Goal: Find specific page/section: Find specific page/section

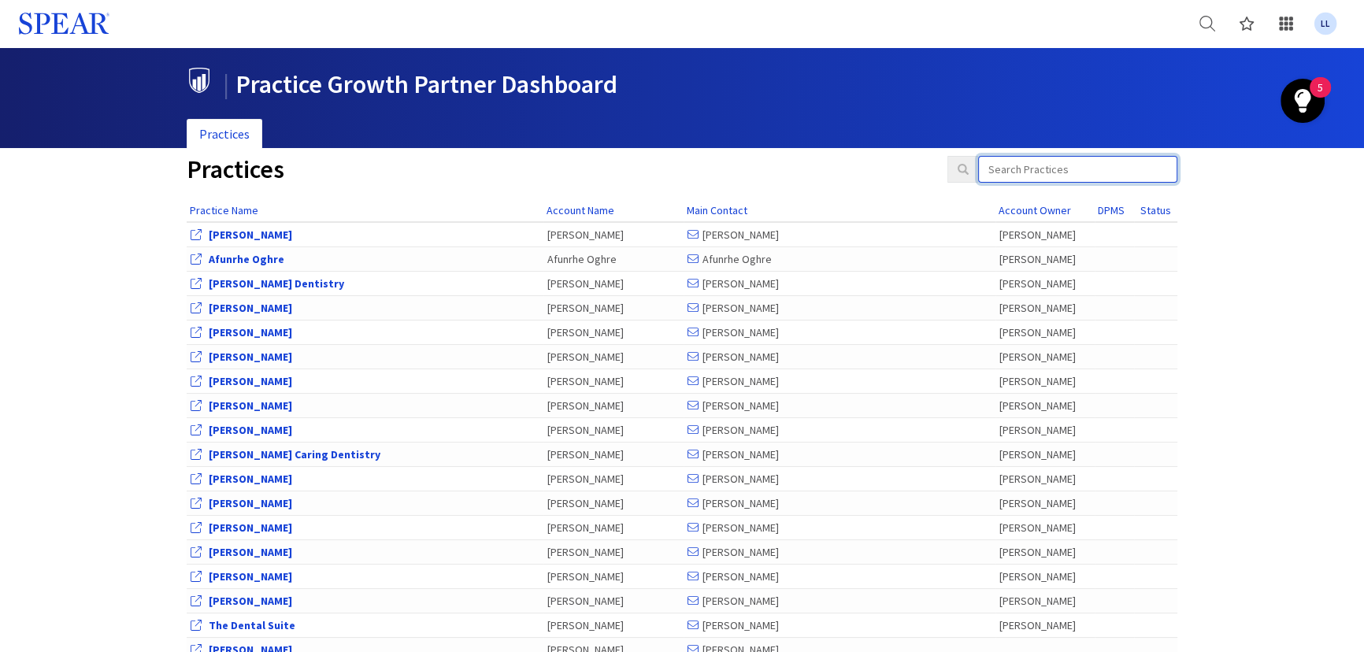
click at [1096, 176] on input "search" at bounding box center [1077, 169] width 199 height 27
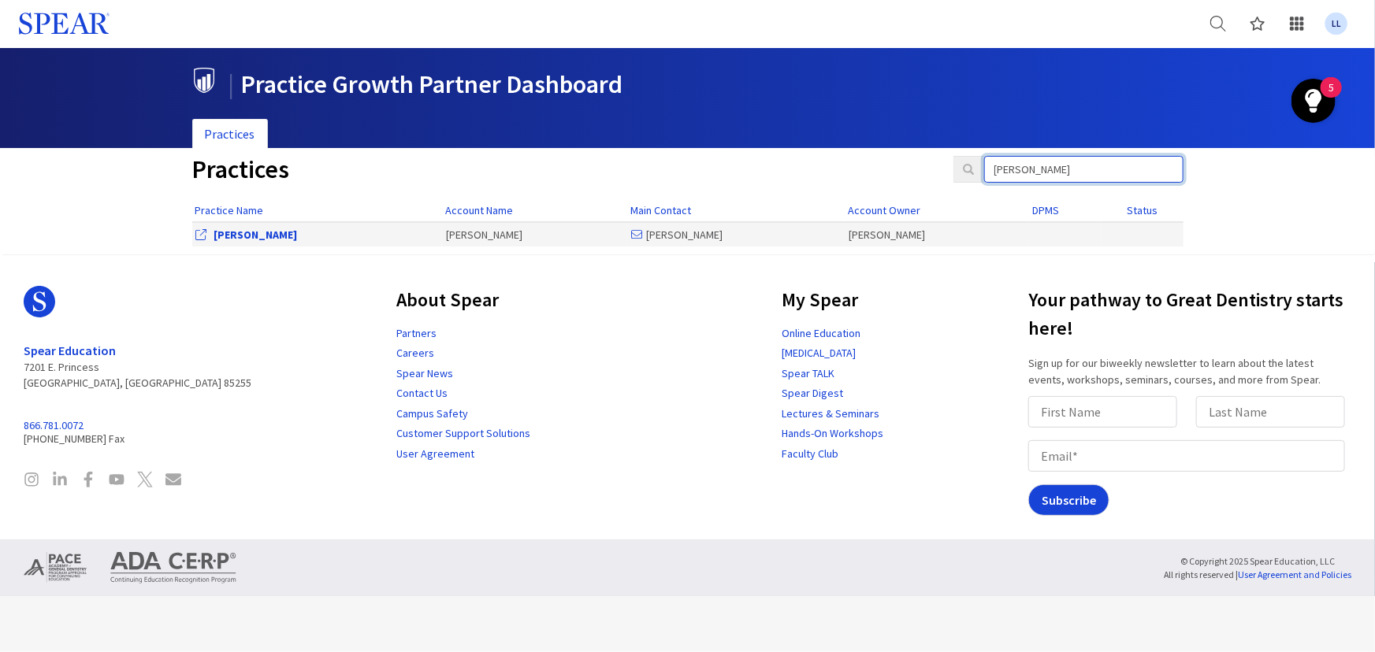
type input "[PERSON_NAME]"
click at [257, 230] on link "[PERSON_NAME]" at bounding box center [255, 235] width 83 height 14
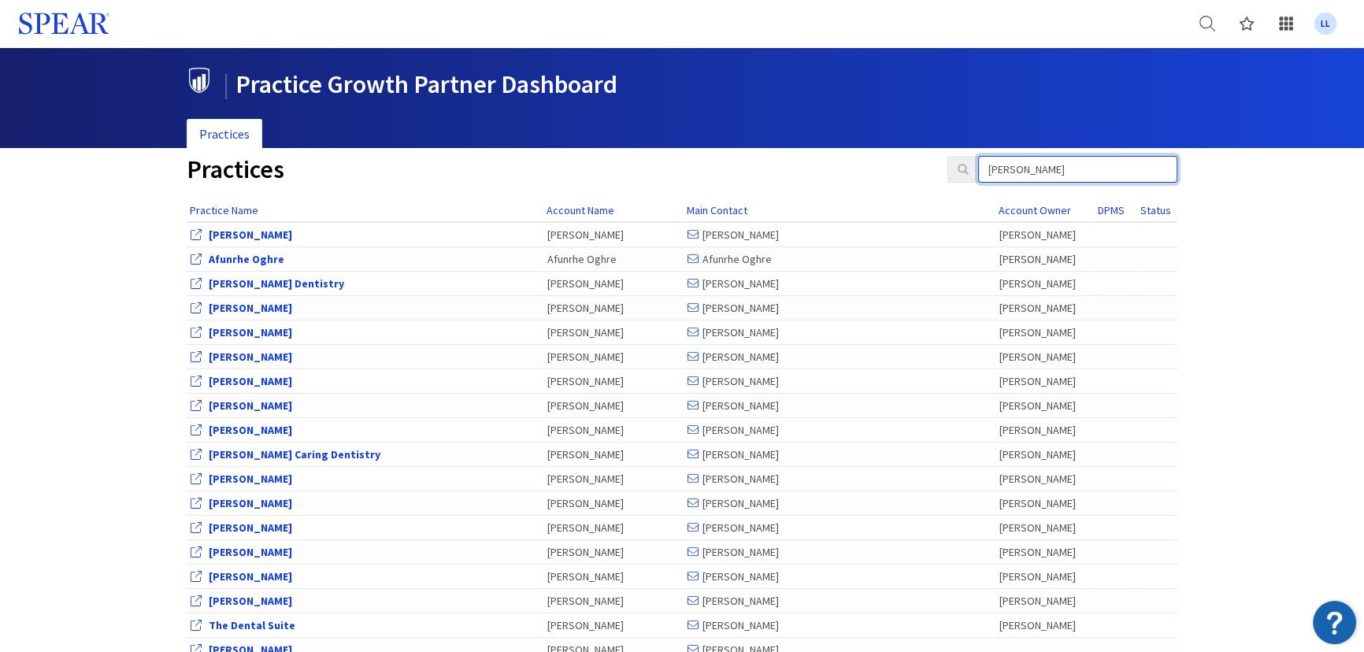
click at [1055, 169] on input "[PERSON_NAME]" at bounding box center [1077, 169] width 199 height 27
drag, startPoint x: 1056, startPoint y: 169, endPoint x: 952, endPoint y: 165, distance: 103.3
click at [952, 165] on div "[PERSON_NAME]" at bounding box center [1063, 169] width 230 height 27
click at [1063, 185] on div "Practices [PERSON_NAME]" at bounding box center [682, 177] width 1015 height 43
click at [1048, 173] on input "[PERSON_NAME]" at bounding box center [1077, 169] width 199 height 27
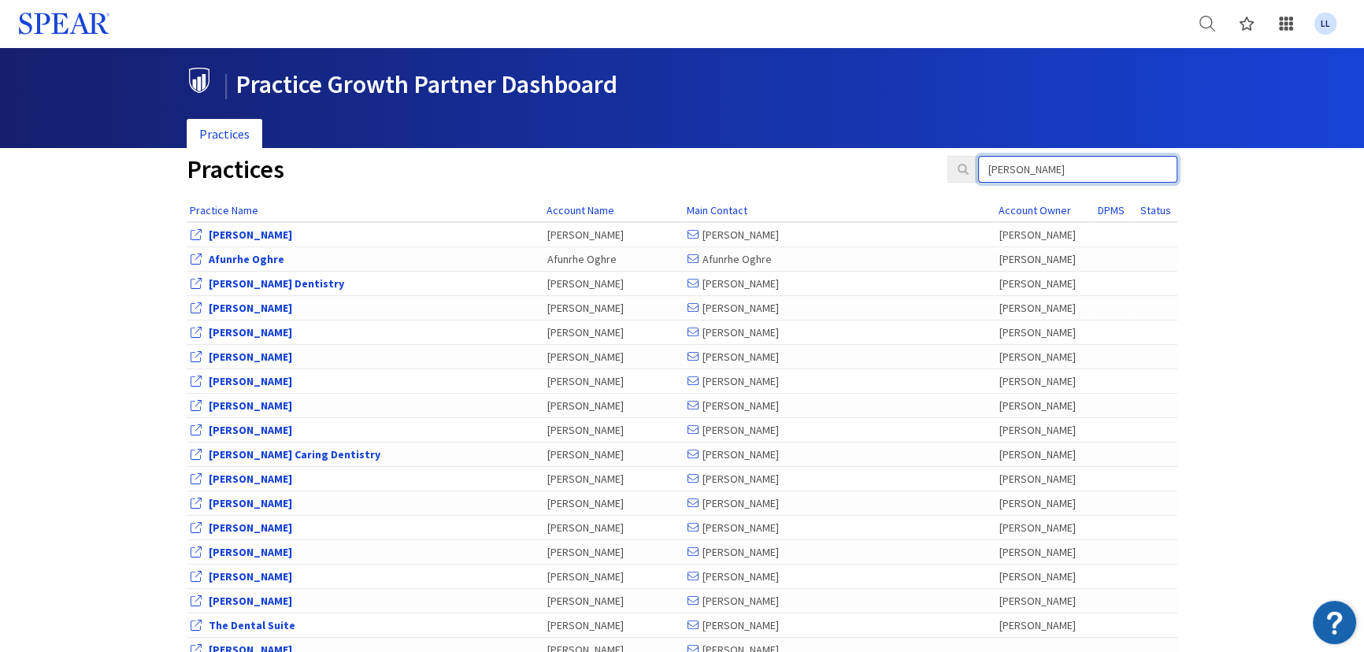
drag, startPoint x: 1048, startPoint y: 173, endPoint x: 633, endPoint y: 173, distance: 415.1
click at [655, 176] on div "Practices [PERSON_NAME]" at bounding box center [682, 177] width 1015 height 43
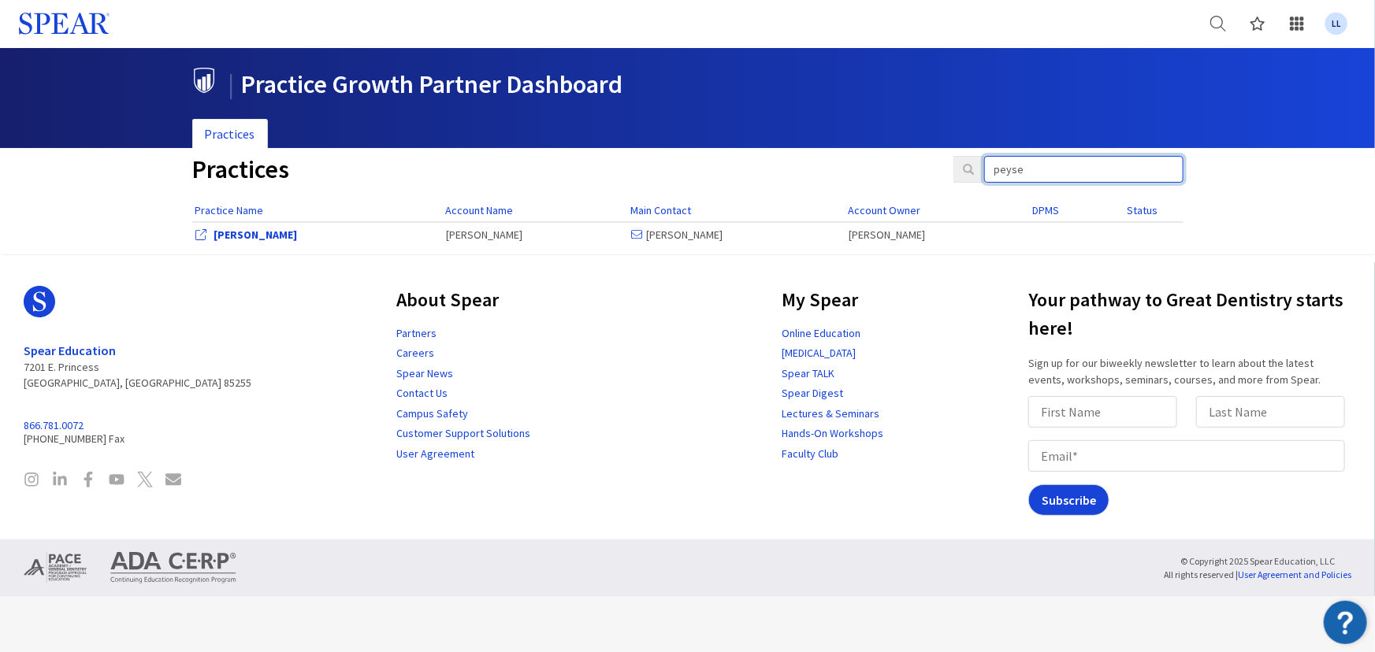
type input "[PERSON_NAME]"
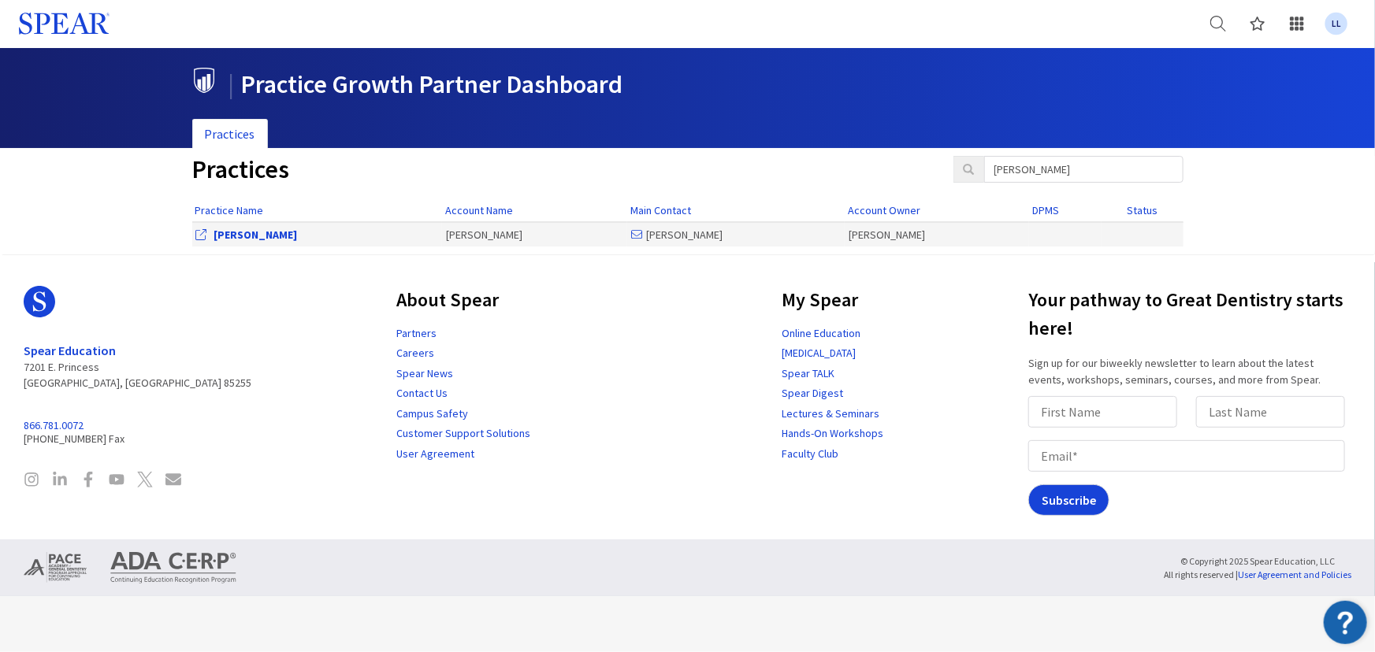
click at [257, 236] on link "[PERSON_NAME]" at bounding box center [255, 235] width 83 height 14
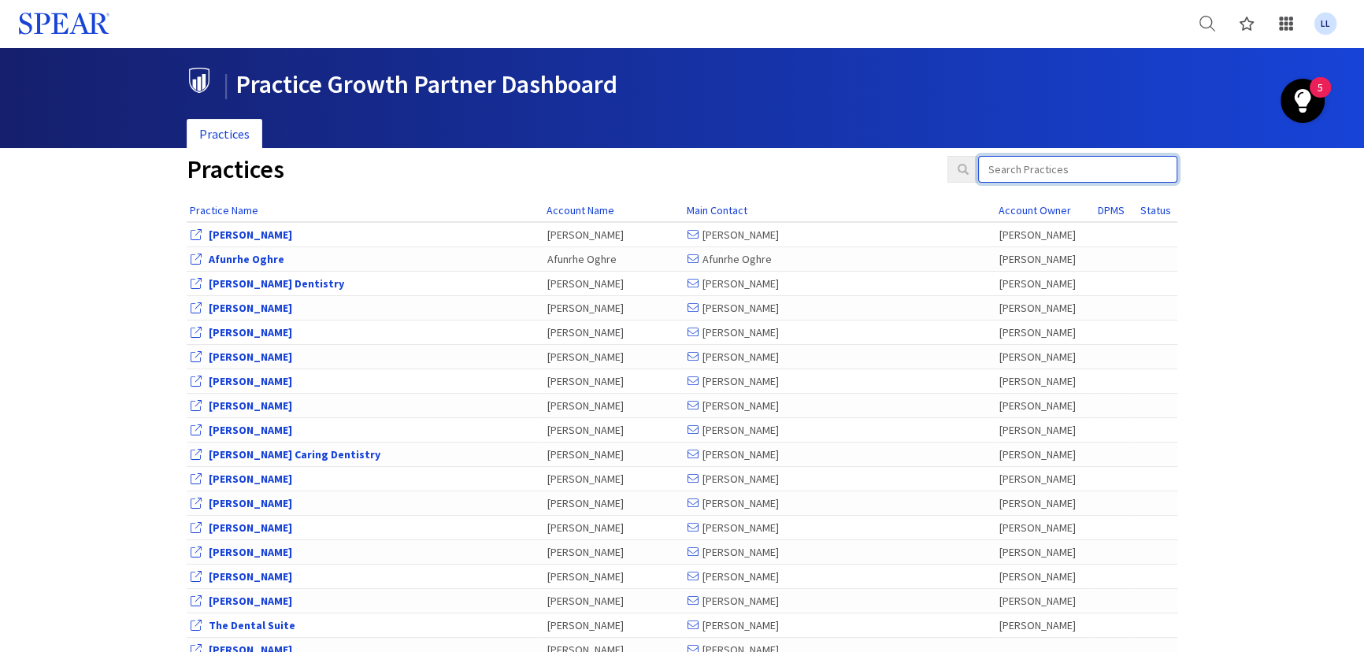
click at [1095, 171] on input "search" at bounding box center [1077, 169] width 199 height 27
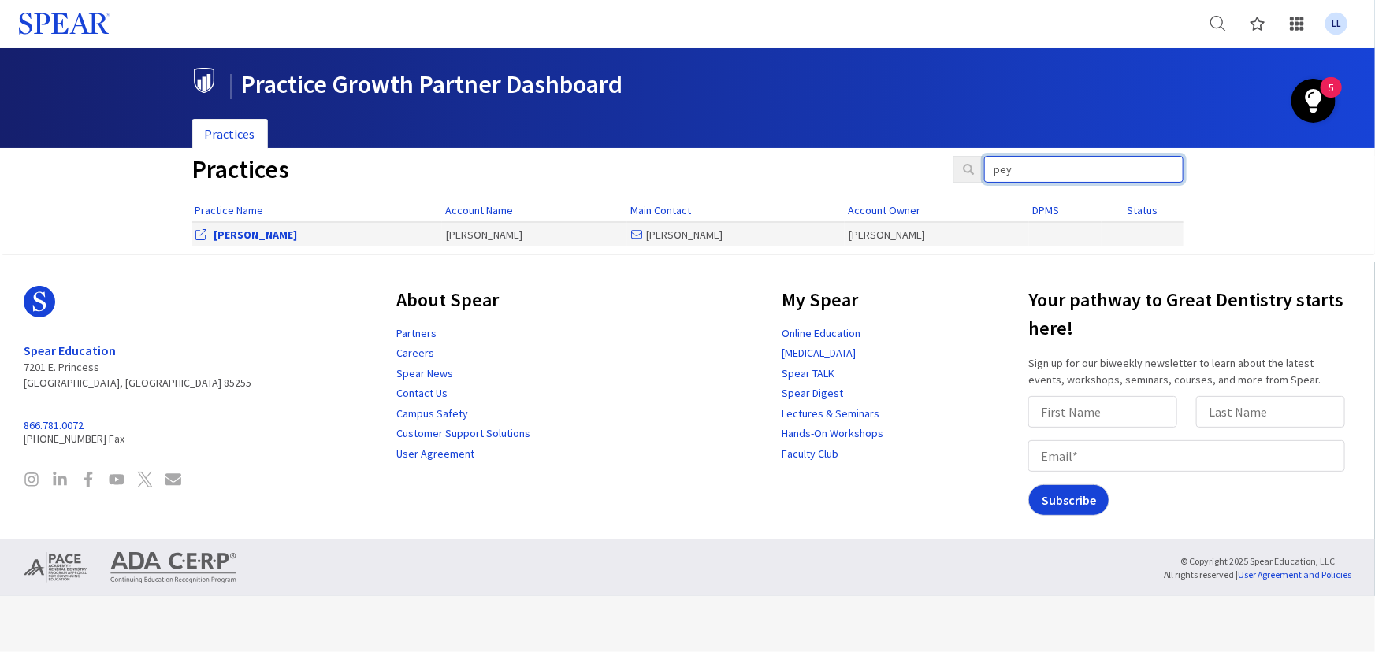
type input "pey"
click at [252, 238] on link "[PERSON_NAME]" at bounding box center [255, 235] width 83 height 14
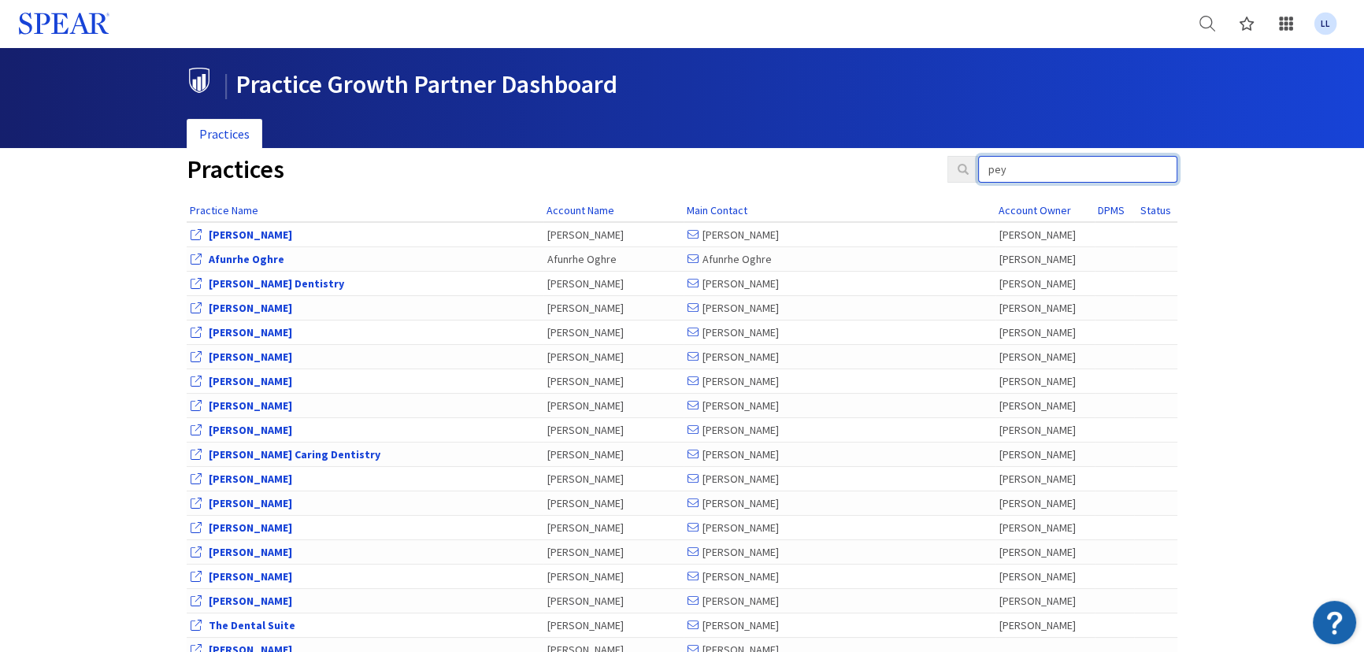
click at [1076, 172] on input "pey" at bounding box center [1077, 169] width 199 height 27
drag, startPoint x: 1076, startPoint y: 172, endPoint x: 922, endPoint y: 150, distance: 156.0
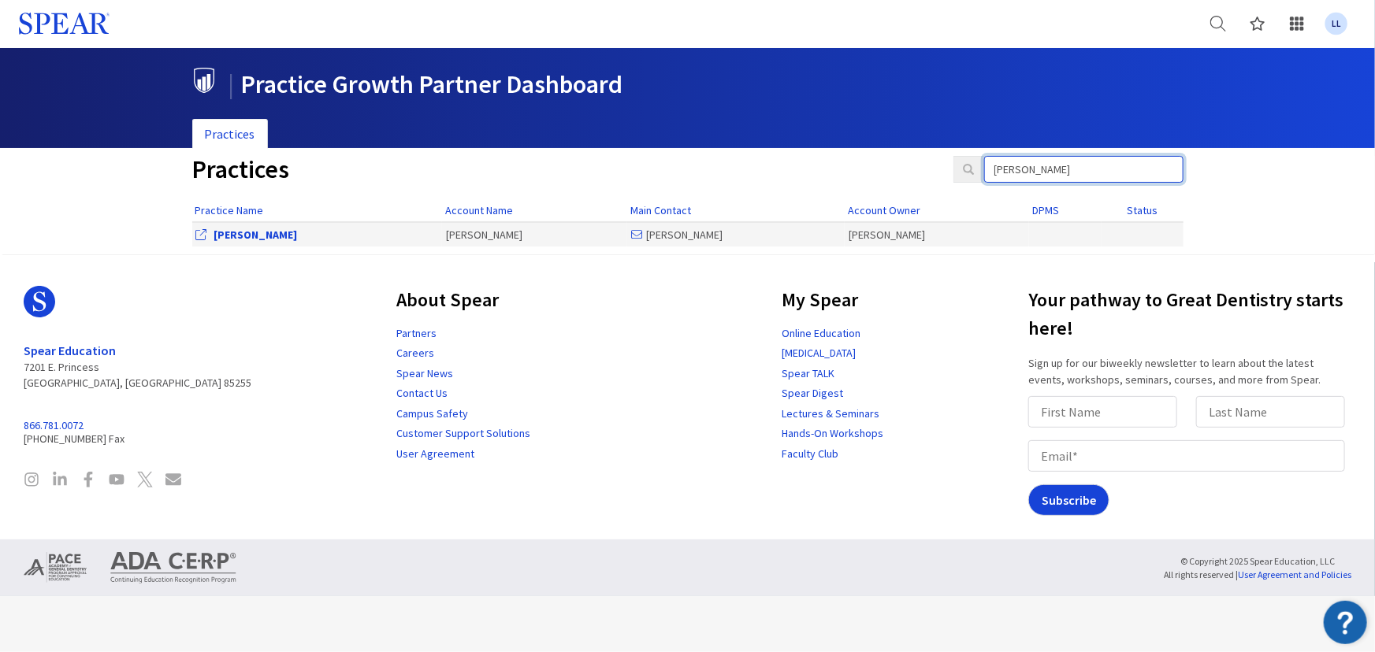
type input "[PERSON_NAME]"
click at [267, 231] on link "[PERSON_NAME]" at bounding box center [255, 235] width 83 height 14
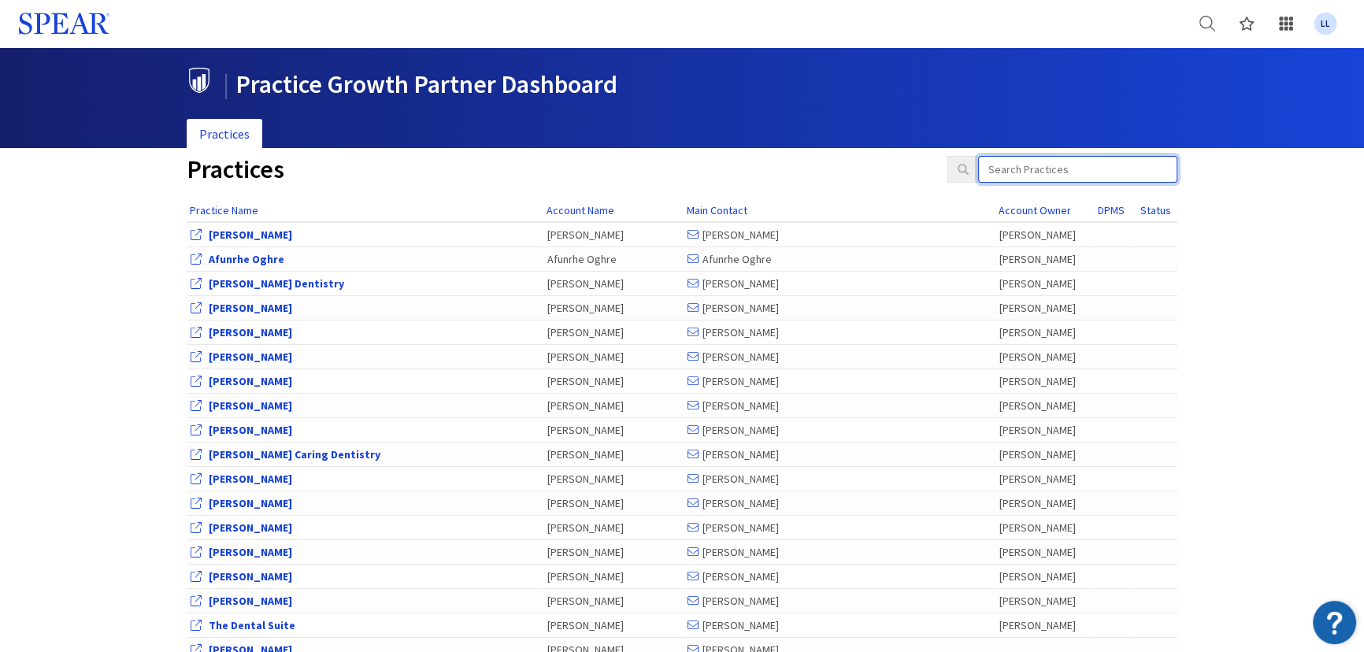
click at [1098, 166] on input "search" at bounding box center [1077, 169] width 199 height 27
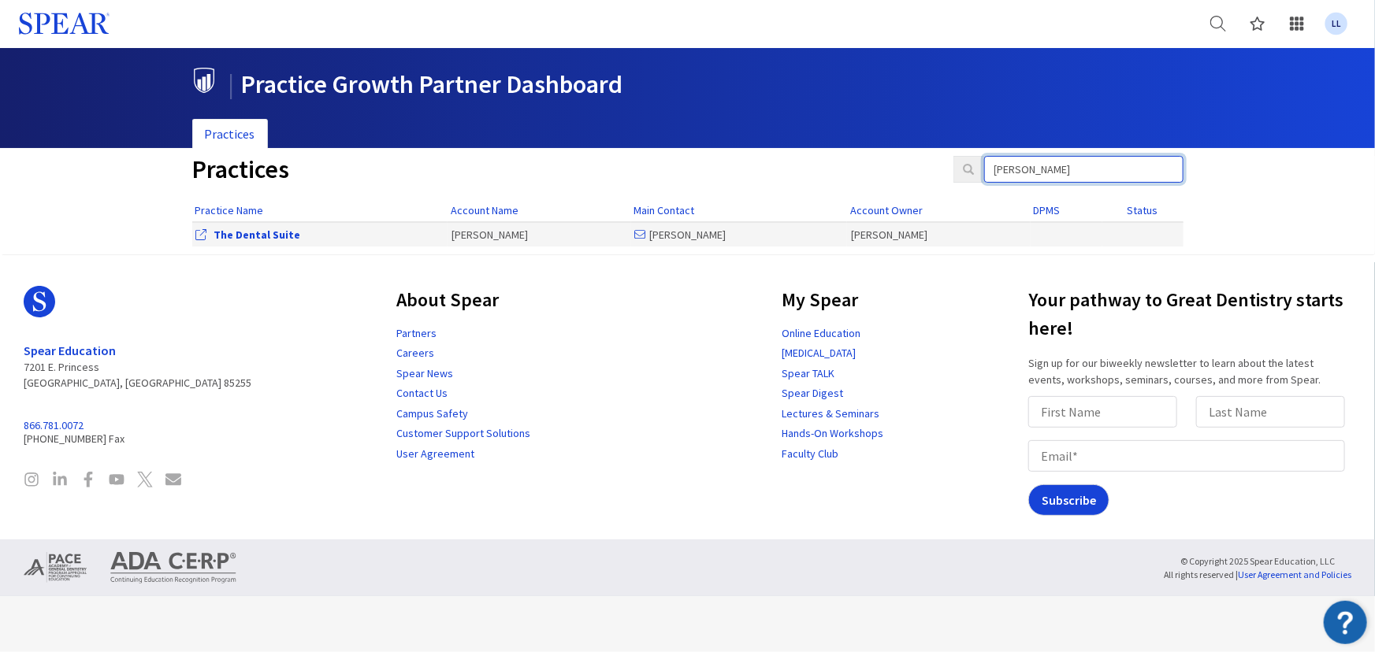
type input "wangler"
click at [232, 238] on link "The Dental Suite" at bounding box center [257, 235] width 87 height 14
